Goal: Navigation & Orientation: Find specific page/section

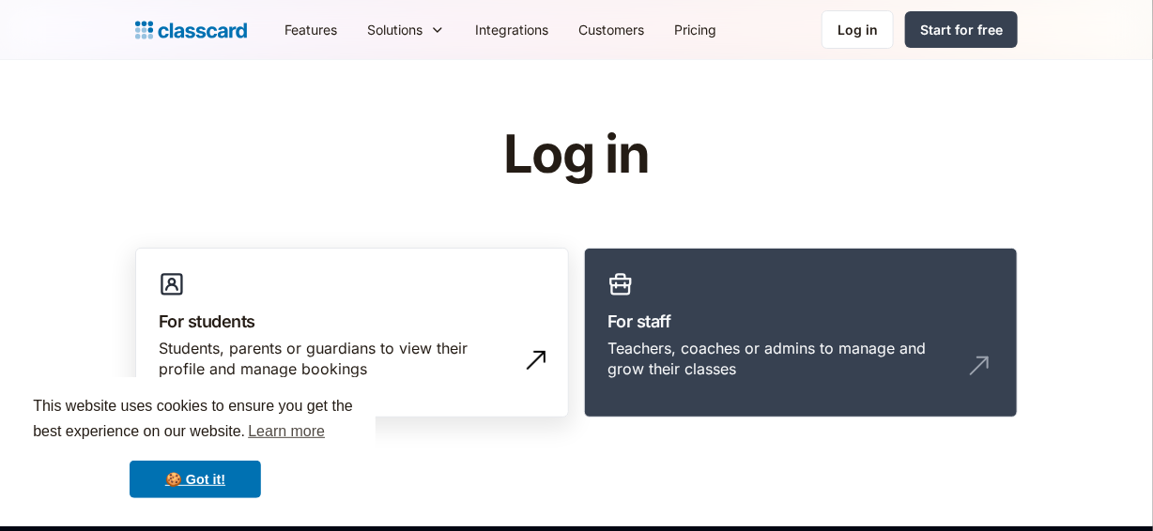
click at [220, 328] on h3 "For students" at bounding box center [352, 321] width 387 height 25
click at [227, 344] on div "Students, parents or guardians to view their profile and manage bookings" at bounding box center [333, 359] width 349 height 42
